Goal: Information Seeking & Learning: Learn about a topic

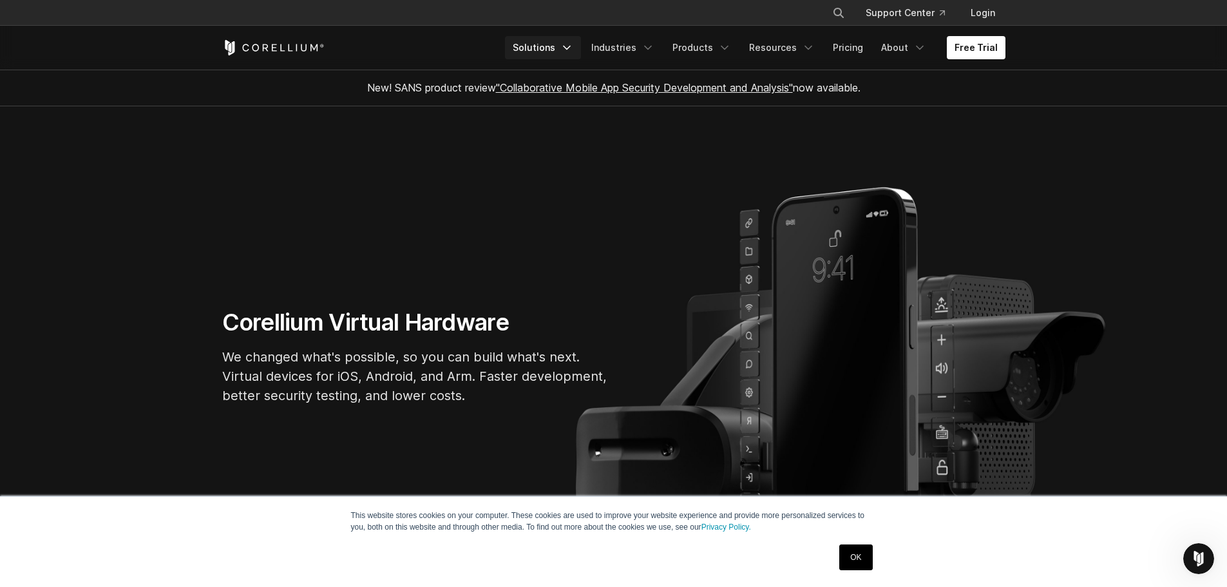
click at [573, 50] on icon "Navigation Menu" at bounding box center [566, 47] width 13 height 13
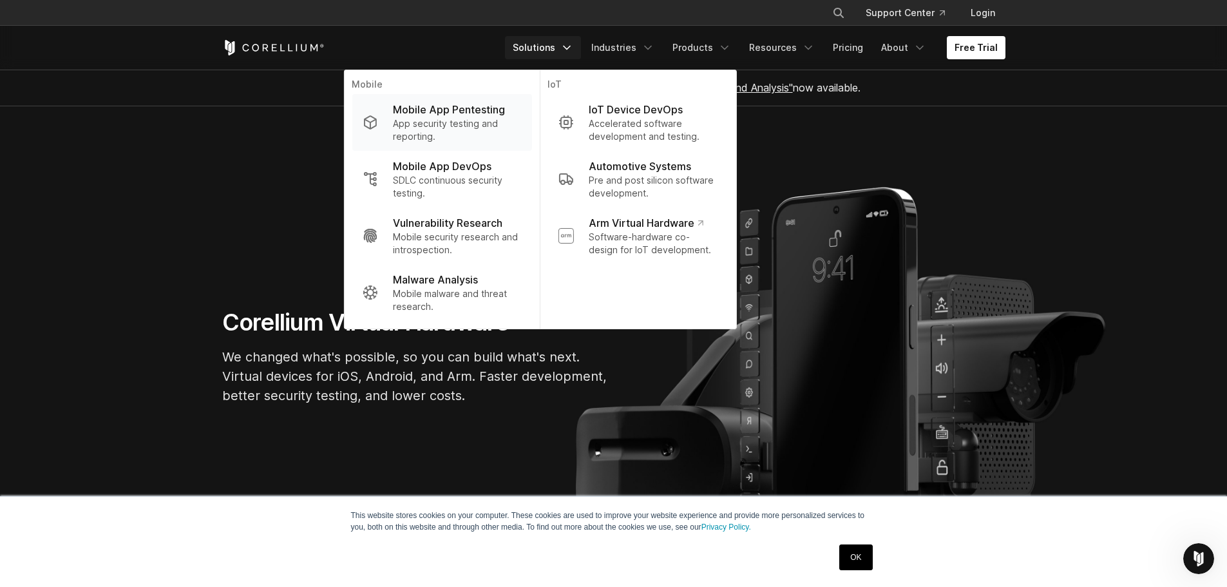
click at [490, 119] on p "App security testing and reporting." at bounding box center [457, 130] width 128 height 26
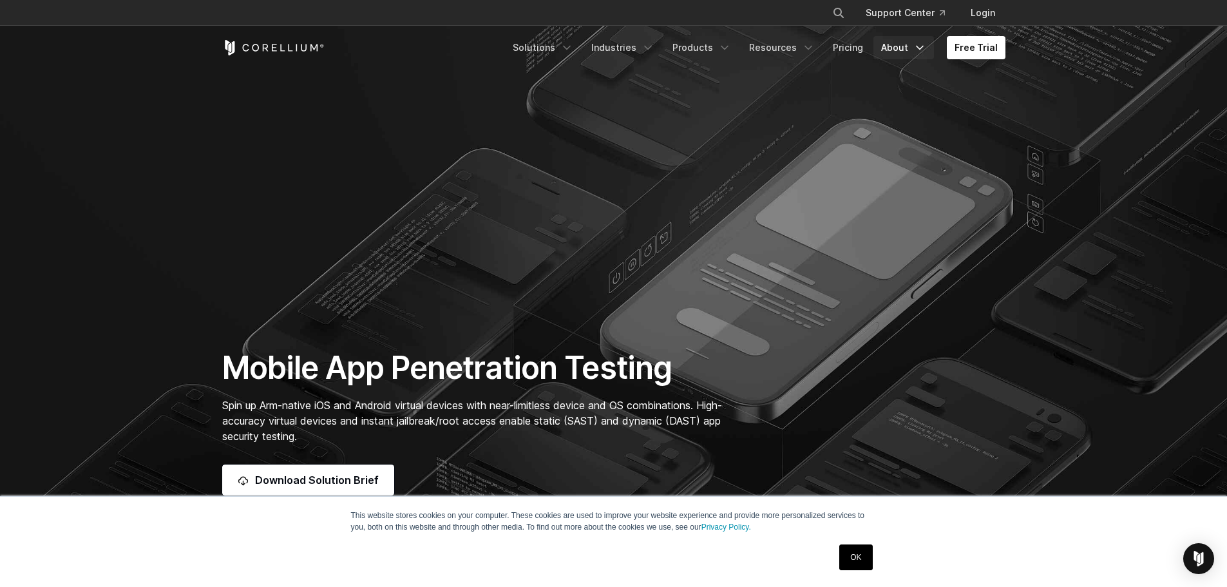
click at [926, 46] on icon "Navigation Menu" at bounding box center [919, 47] width 13 height 13
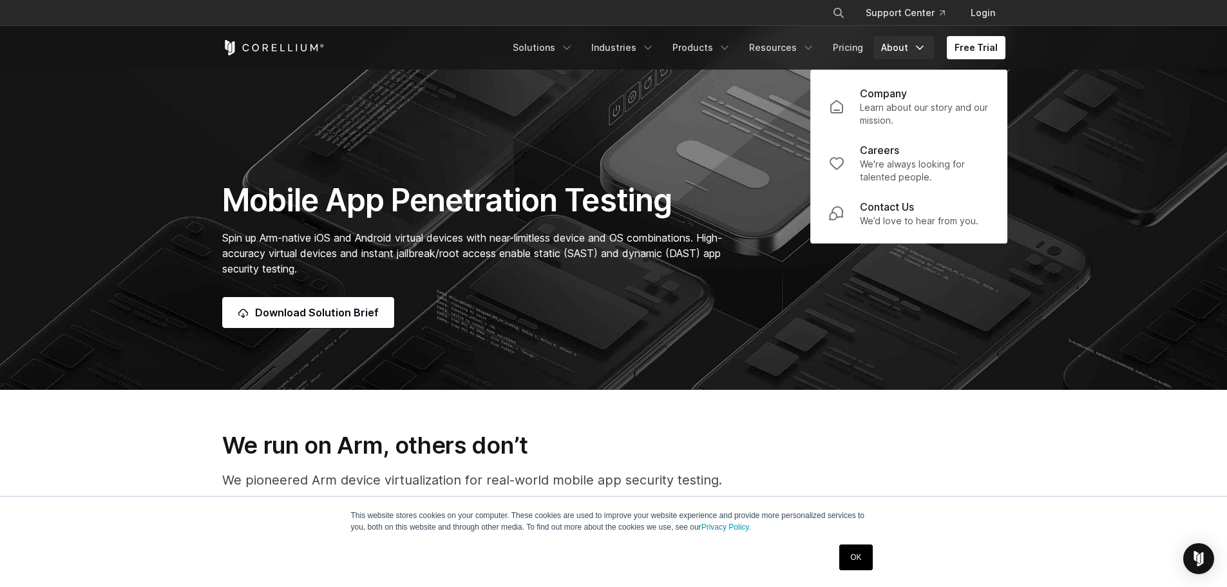
click at [740, 436] on h3 "We run on Arm, others don’t" at bounding box center [613, 445] width 783 height 28
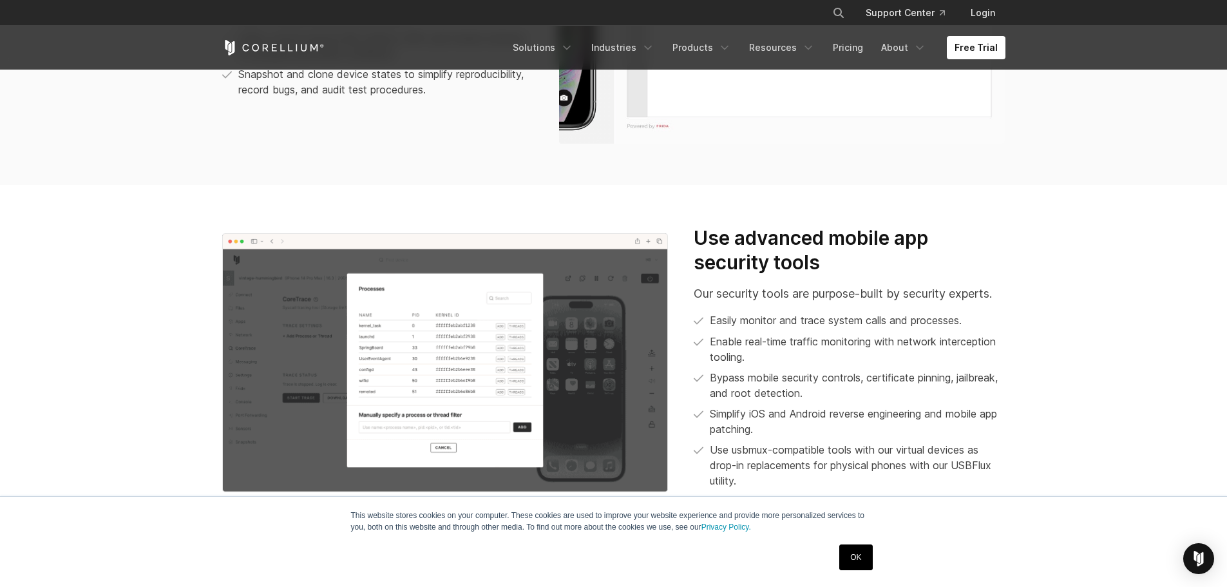
scroll to position [1198, 0]
click at [850, 44] on link "Pricing" at bounding box center [848, 47] width 46 height 23
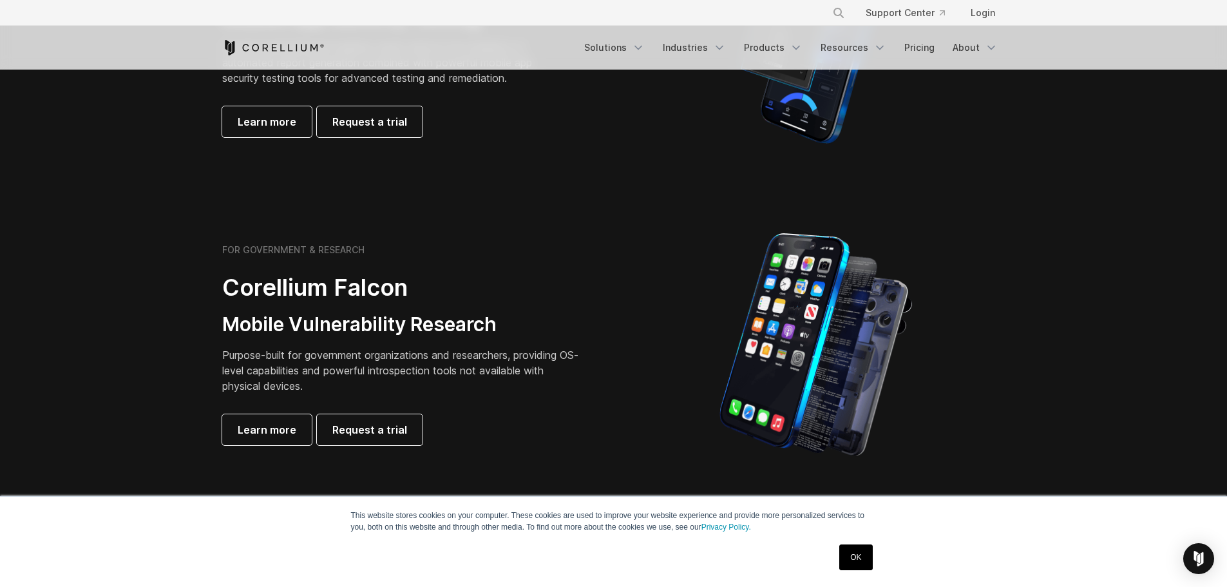
scroll to position [450, 0]
click at [163, 15] on div "× Search our site... Support Center Login" at bounding box center [613, 13] width 1227 height 26
